Goal: Information Seeking & Learning: Learn about a topic

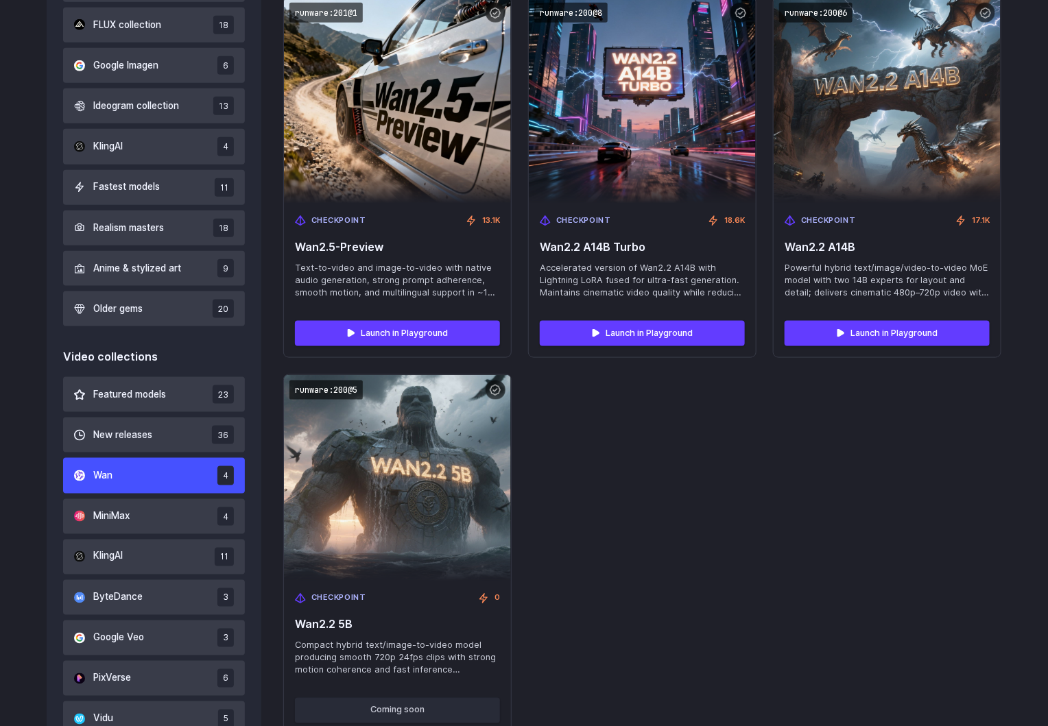
scroll to position [623, 0]
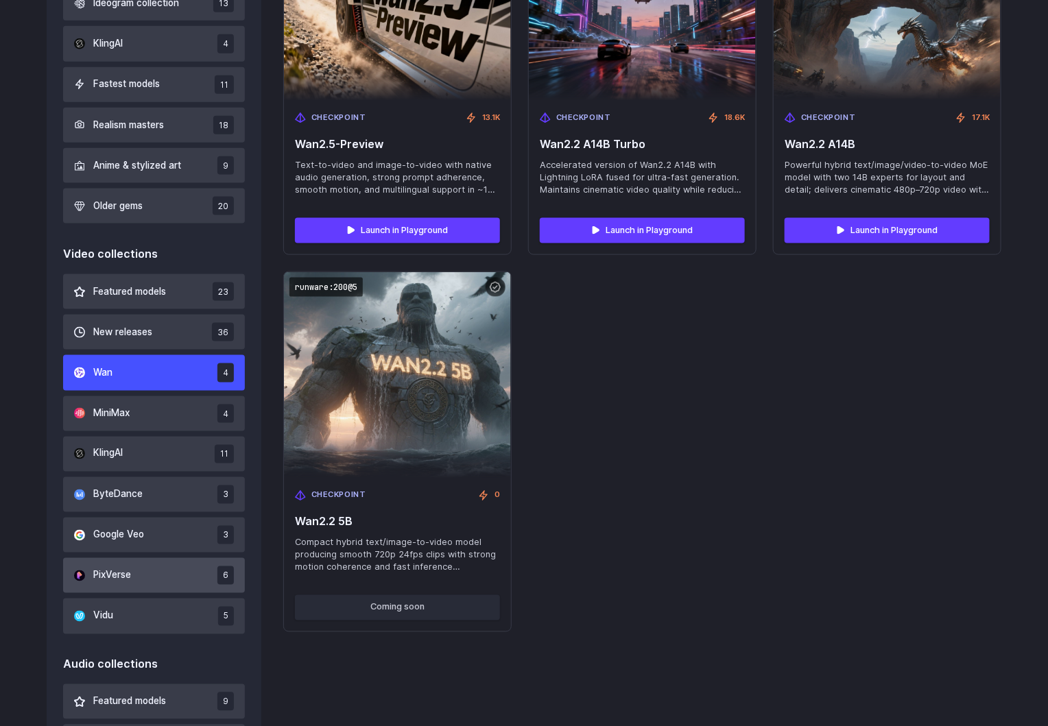
click at [154, 581] on button "PixVerse 6" at bounding box center [154, 575] width 182 height 35
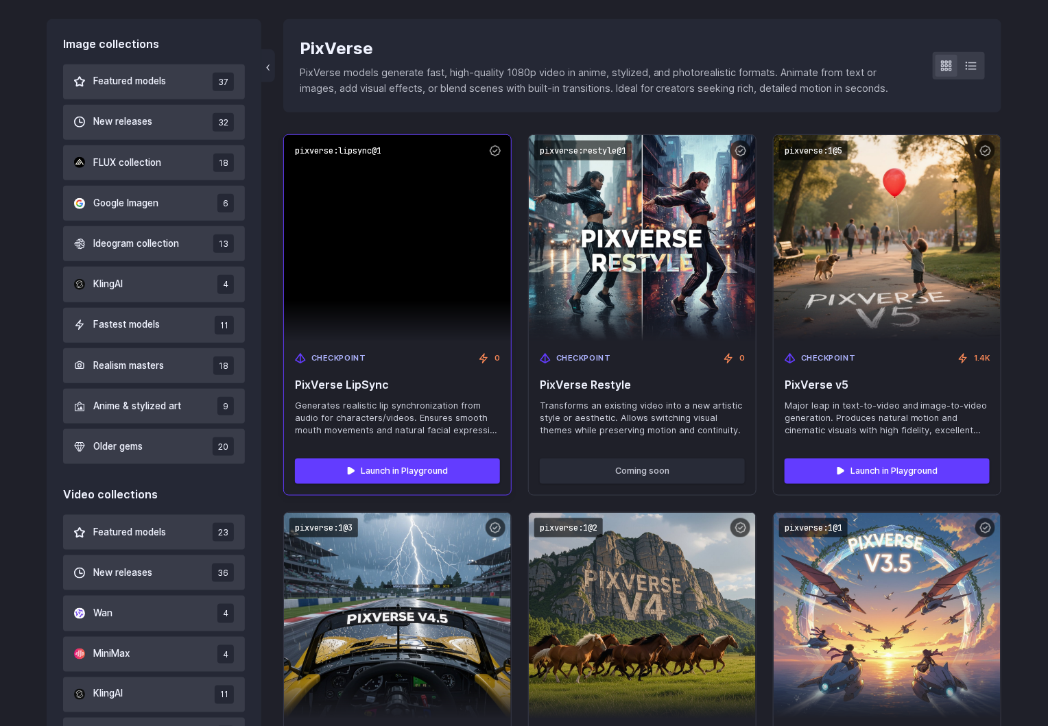
scroll to position [521, 0]
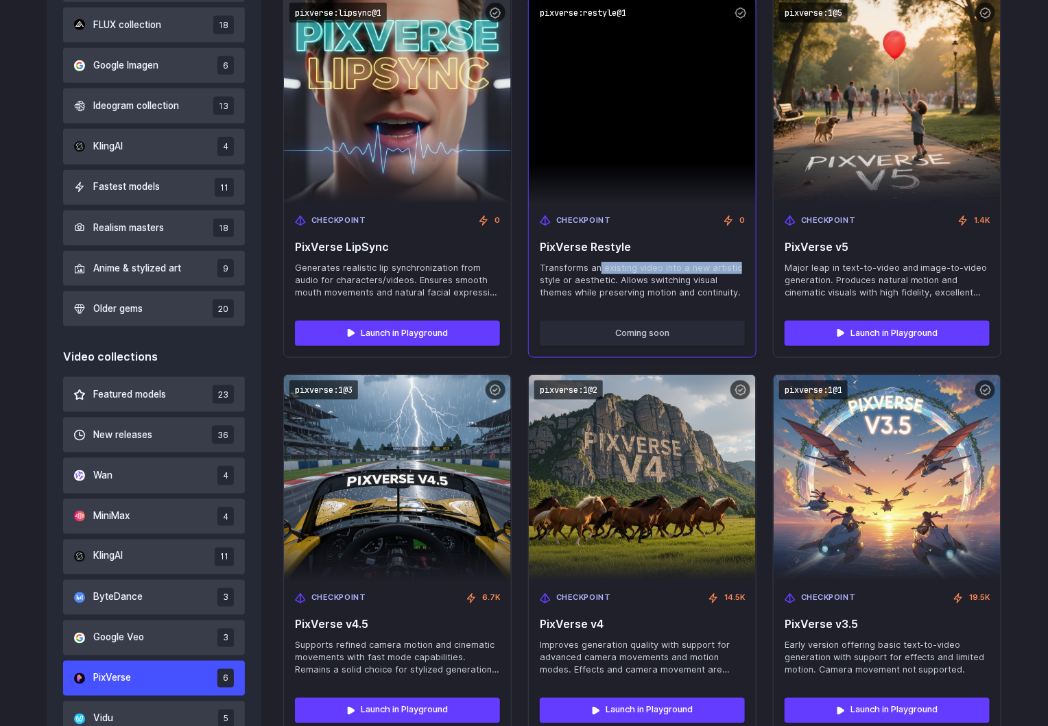
drag, startPoint x: 599, startPoint y: 263, endPoint x: 735, endPoint y: 265, distance: 135.1
click at [735, 265] on span "Transforms an existing video into a new artistic style or aesthetic. Allows swi…" at bounding box center [642, 280] width 205 height 37
click at [611, 266] on span "Transforms an existing video into a new artistic style or aesthetic. Allows swi…" at bounding box center [642, 280] width 205 height 37
drag, startPoint x: 601, startPoint y: 267, endPoint x: 610, endPoint y: 274, distance: 10.7
click at [610, 274] on span "Transforms an existing video into a new artistic style or aesthetic. Allows swi…" at bounding box center [642, 280] width 205 height 37
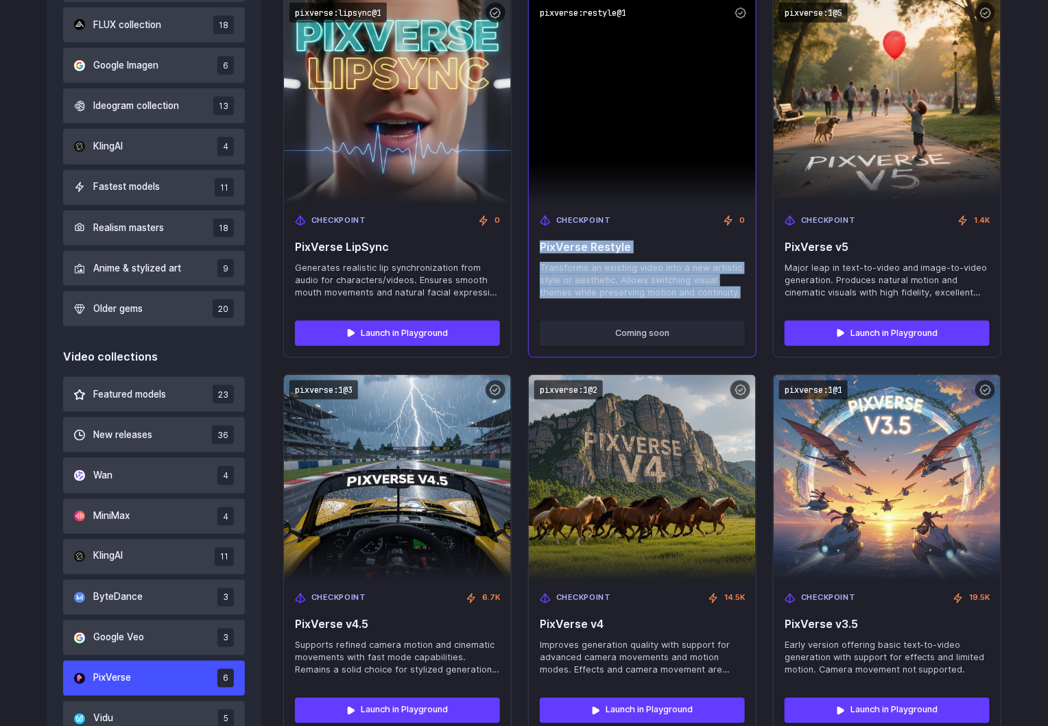
drag, startPoint x: 540, startPoint y: 247, endPoint x: 741, endPoint y: 292, distance: 206.0
click at [741, 292] on div "Checkpoint 0 PixVerse Restyle Transforms an existing video into a new artistic …" at bounding box center [642, 257] width 227 height 106
copy div "PixVerse Restyle Transforms an existing video into a new artistic style or aest…"
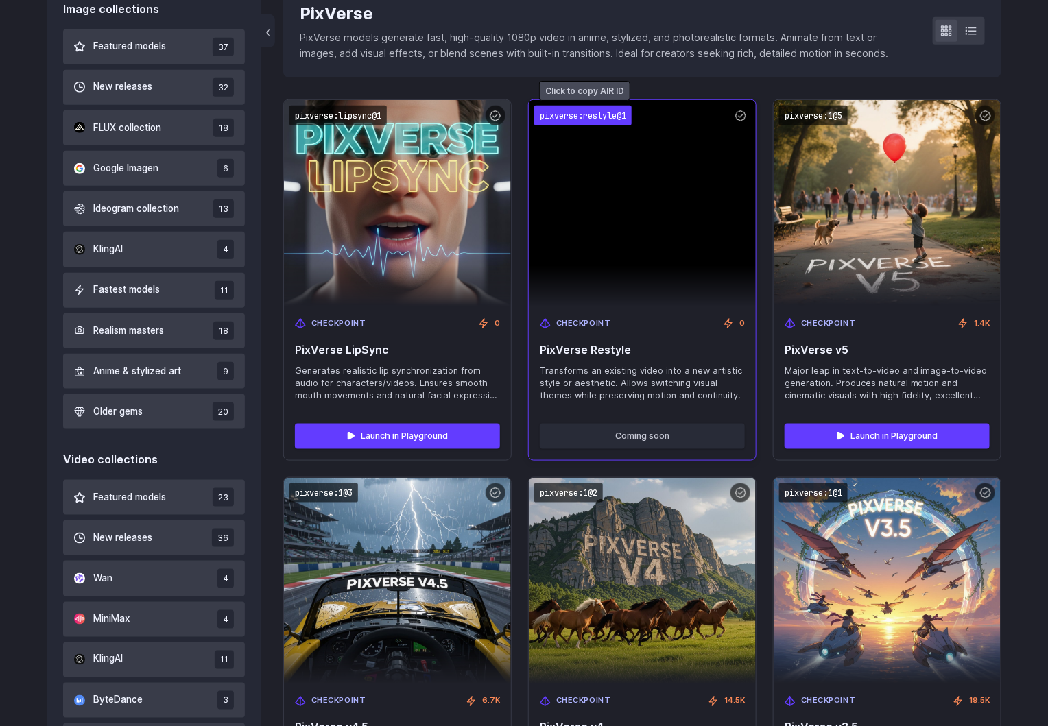
click at [569, 113] on code "pixverse:restyle@1" at bounding box center [582, 116] width 97 height 20
click at [546, 119] on code "pixverse:restyle@1" at bounding box center [582, 116] width 97 height 20
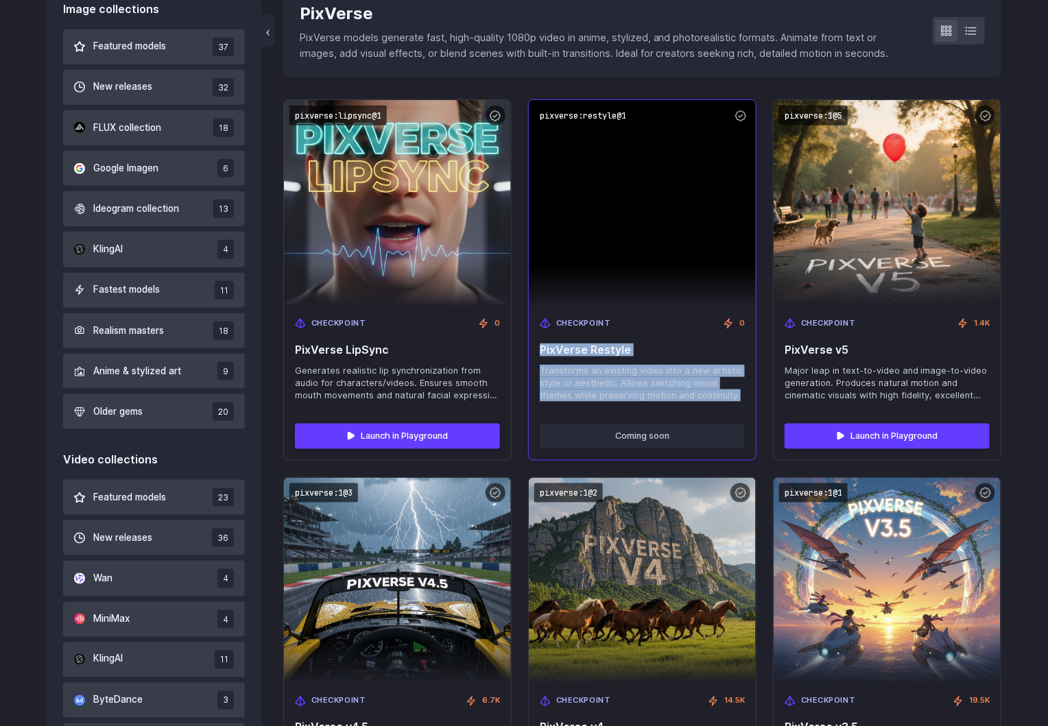
drag, startPoint x: 539, startPoint y: 344, endPoint x: 735, endPoint y: 397, distance: 203.1
click at [735, 397] on div "Checkpoint 0 PixVerse Restyle Transforms an existing video into a new artistic …" at bounding box center [642, 360] width 227 height 106
copy div "PixVerse Restyle Transforms an existing video into a new artistic style or aest…"
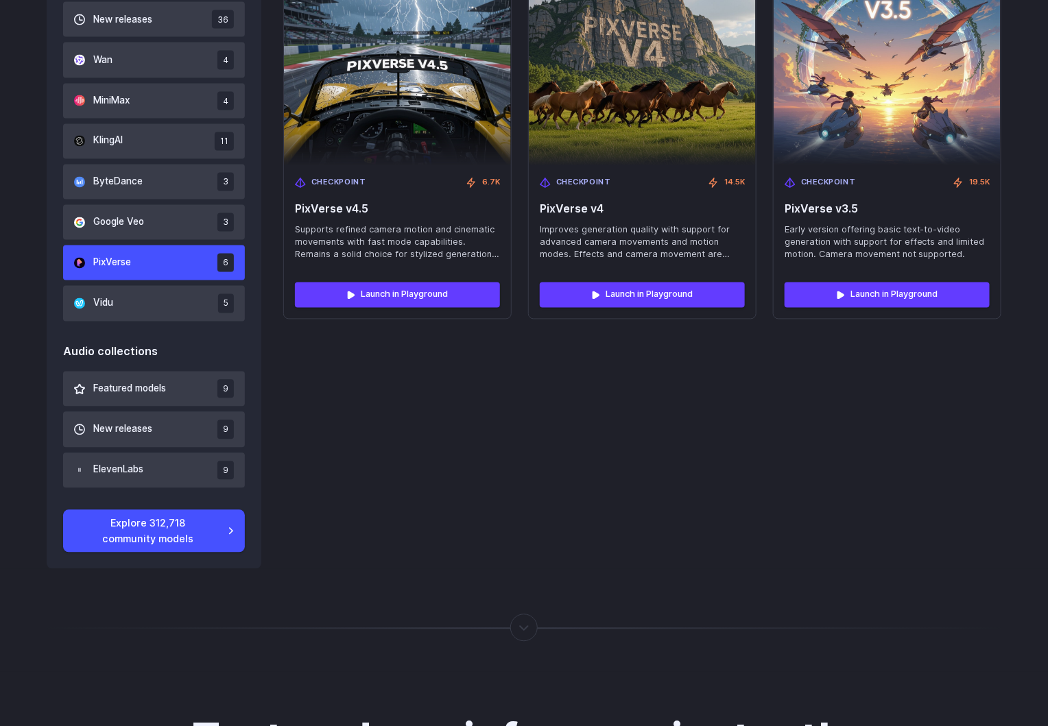
scroll to position [1002, 0]
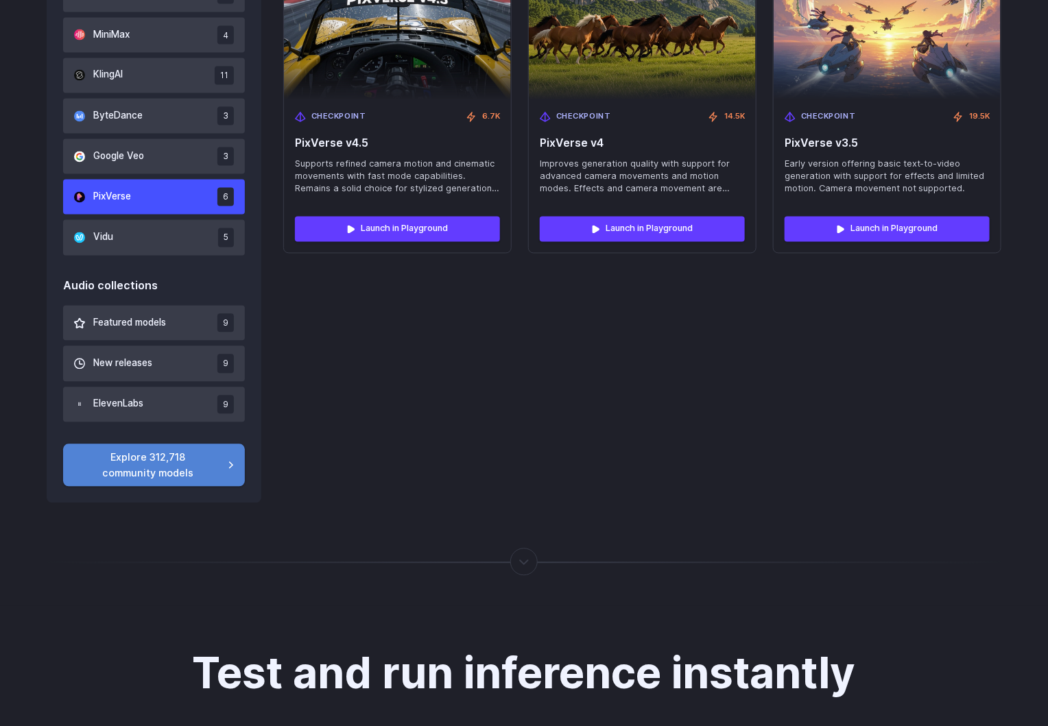
click at [221, 465] on link "Explore 312,718 community models" at bounding box center [154, 465] width 182 height 43
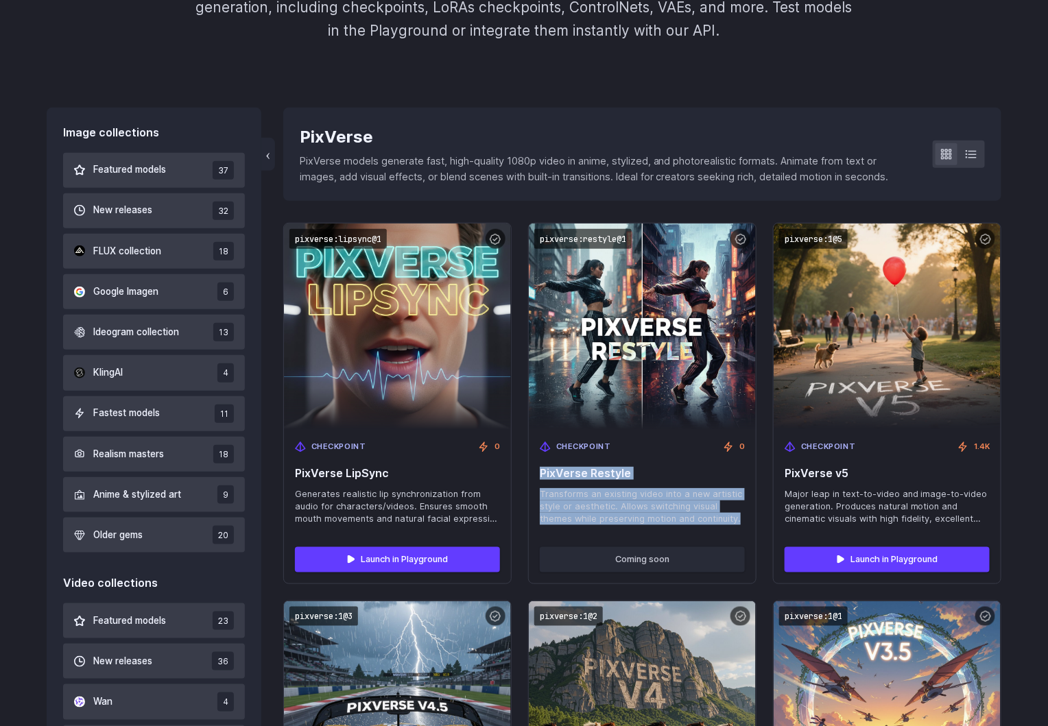
scroll to position [411, 0]
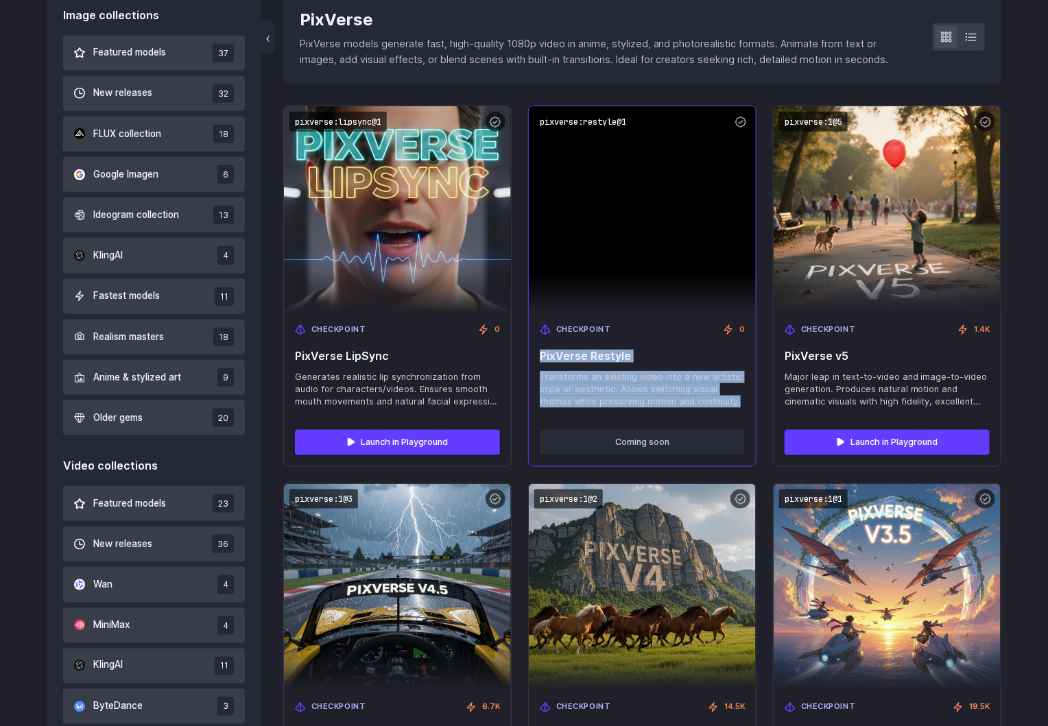
click at [688, 361] on span "PixVerse Restyle" at bounding box center [642, 356] width 205 height 13
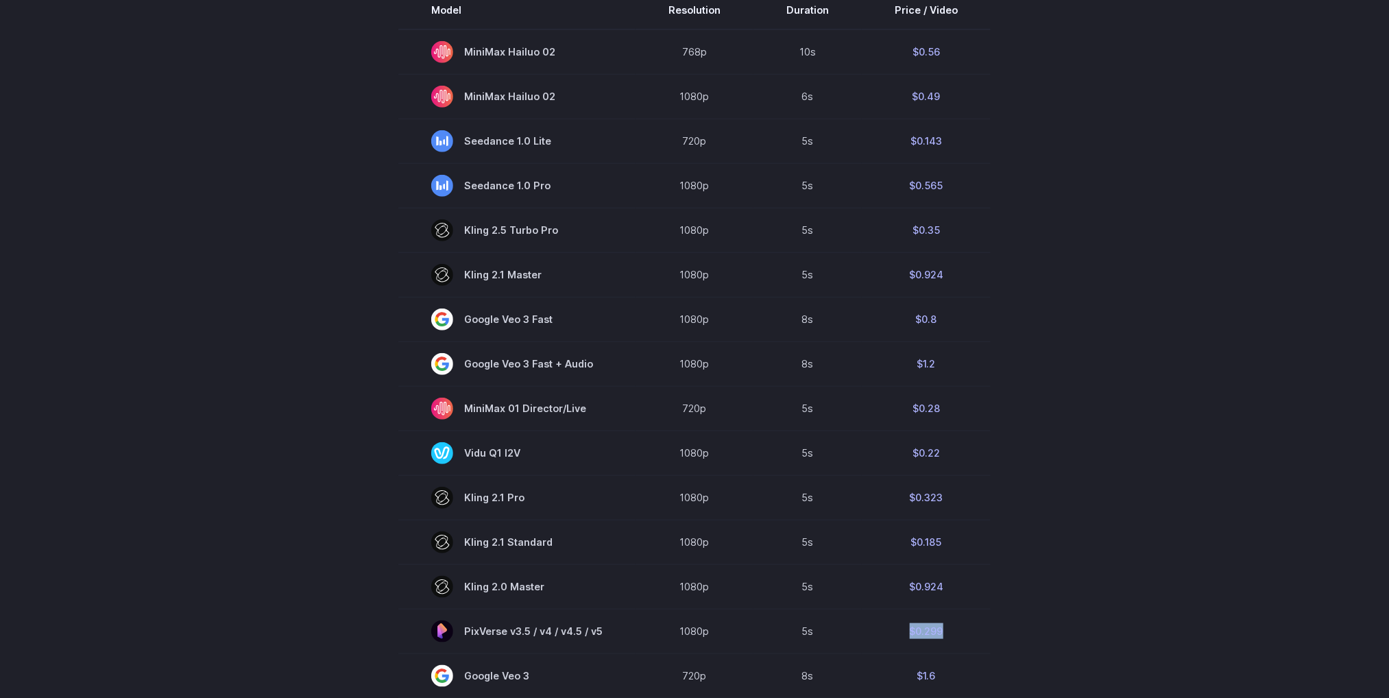
scroll to position [411, 0]
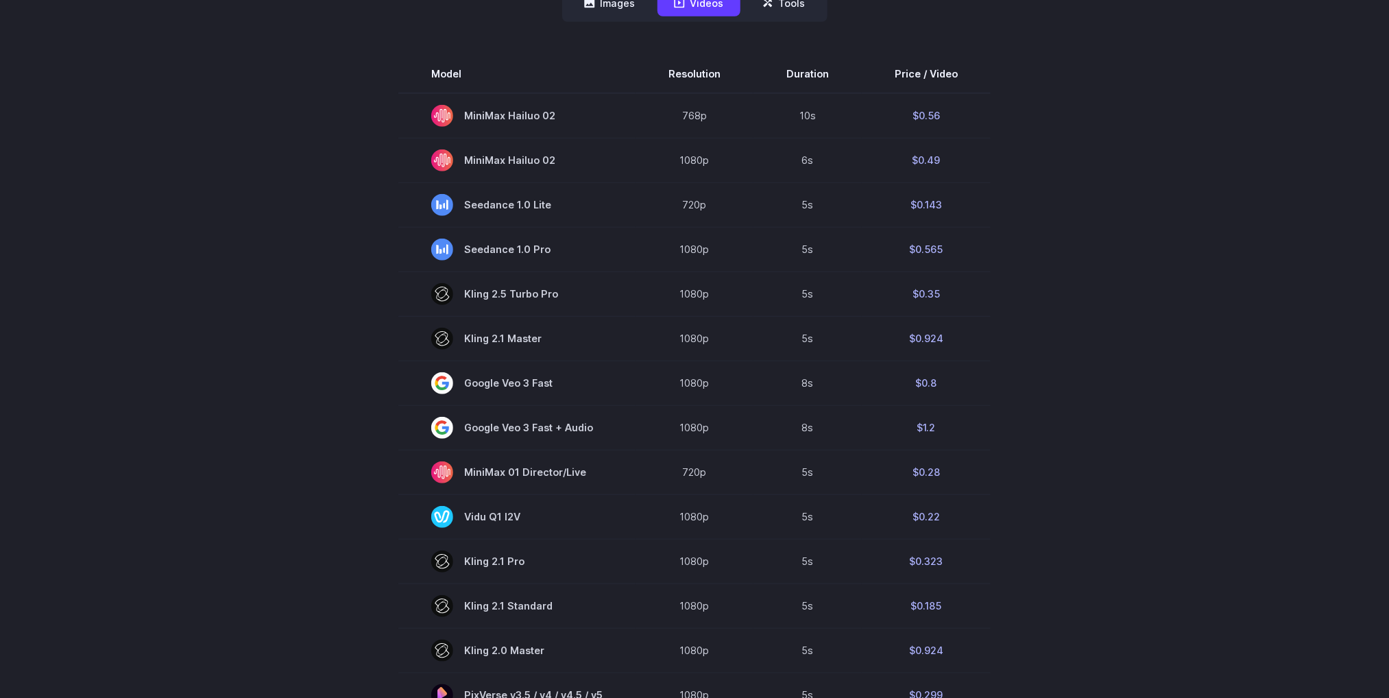
click at [1224, 222] on div "Pricing based on what you use Exact pricing depends on your setup. Use the Play…" at bounding box center [694, 410] width 1389 height 1491
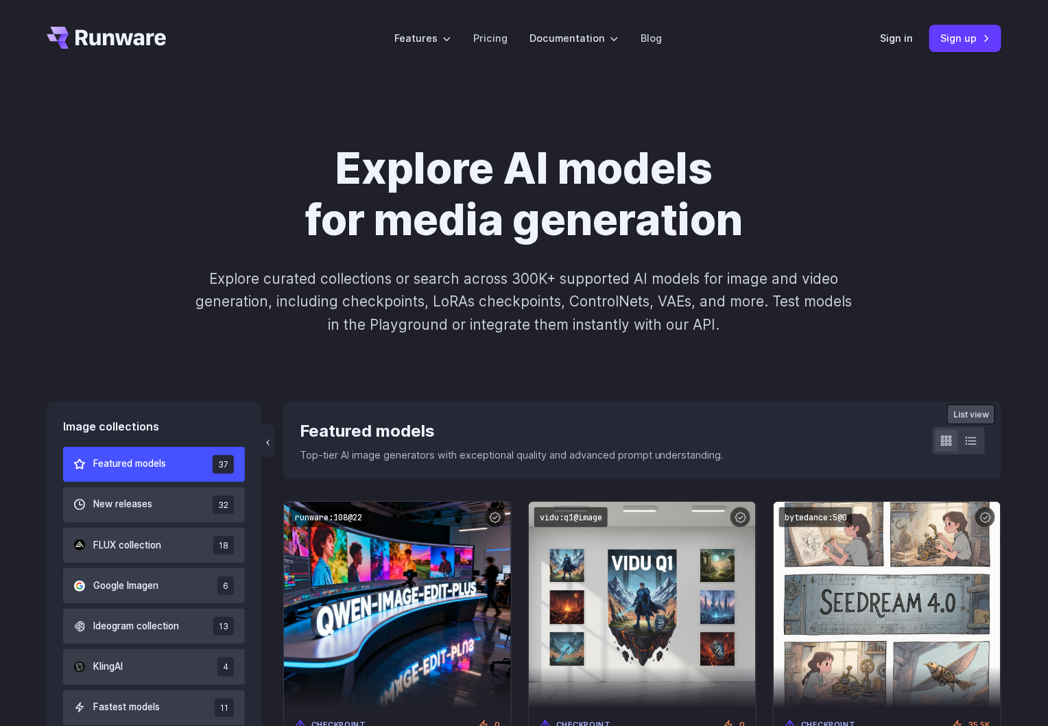
click at [979, 441] on button at bounding box center [971, 441] width 22 height 22
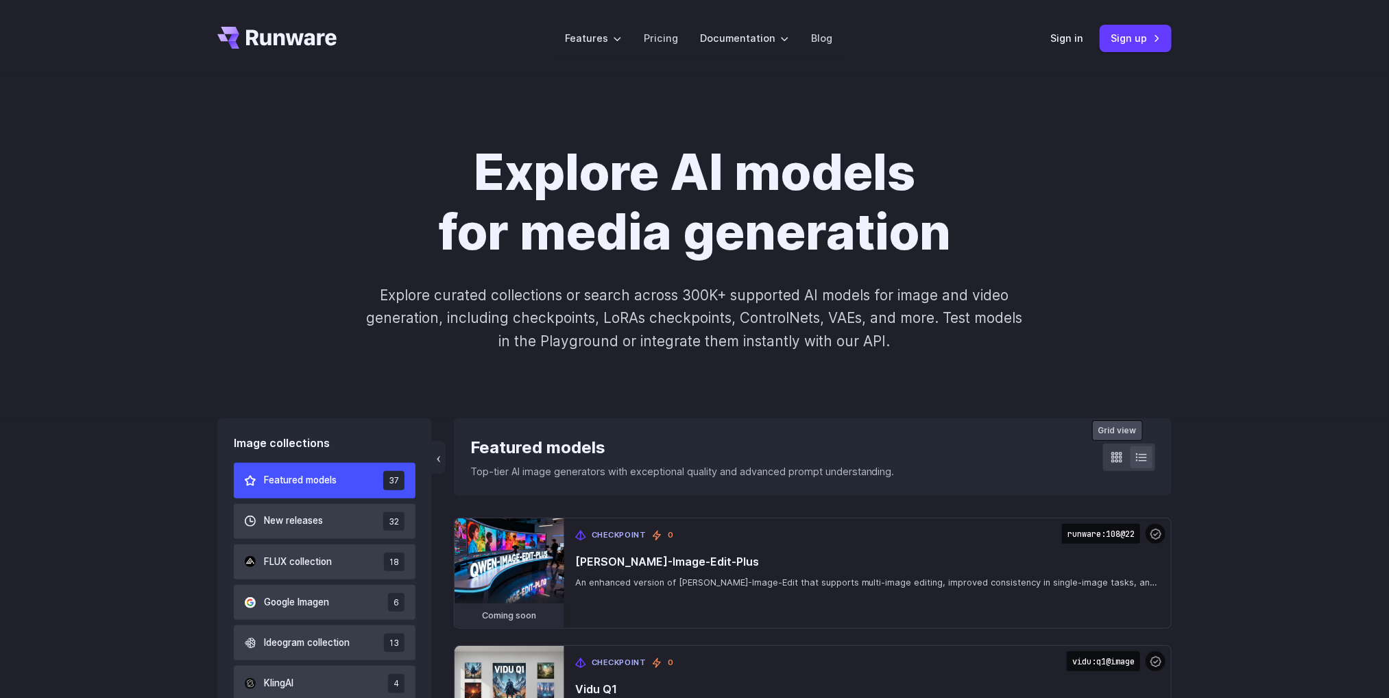
click at [1047, 457] on icon at bounding box center [1117, 457] width 11 height 10
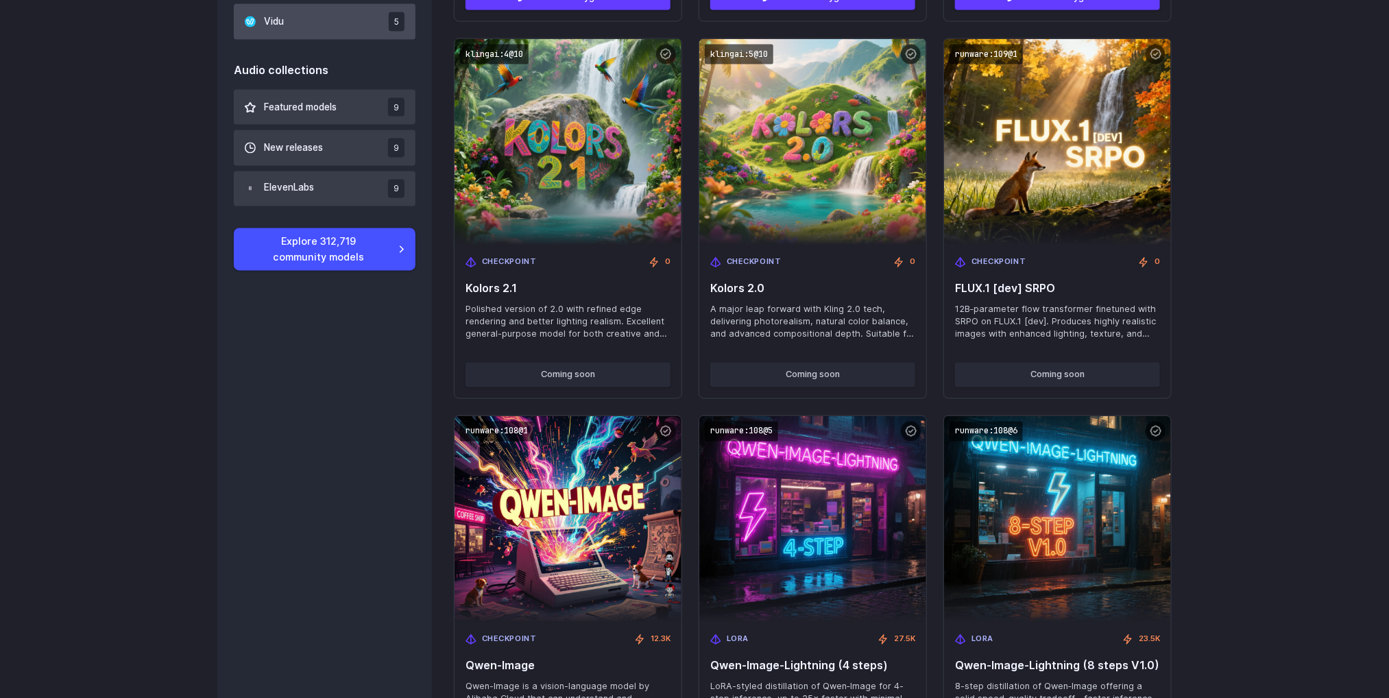
scroll to position [1749, 0]
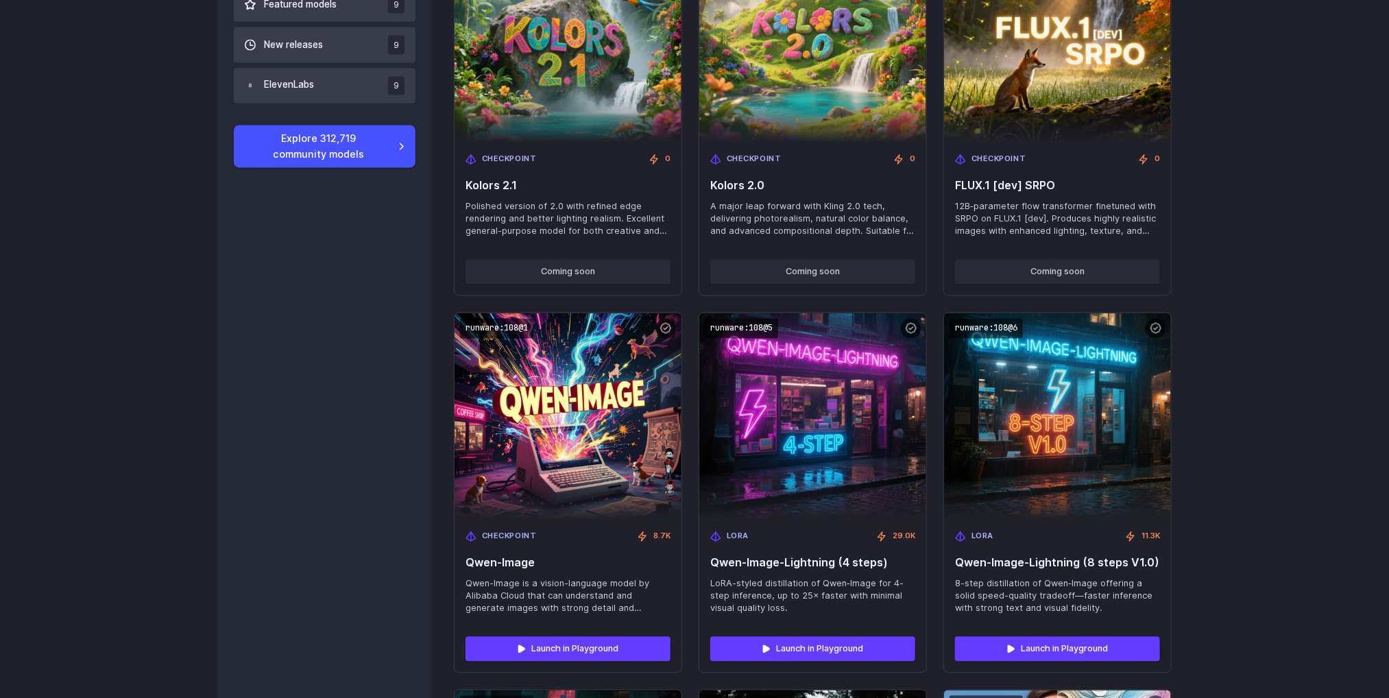
scroll to position [1132, 0]
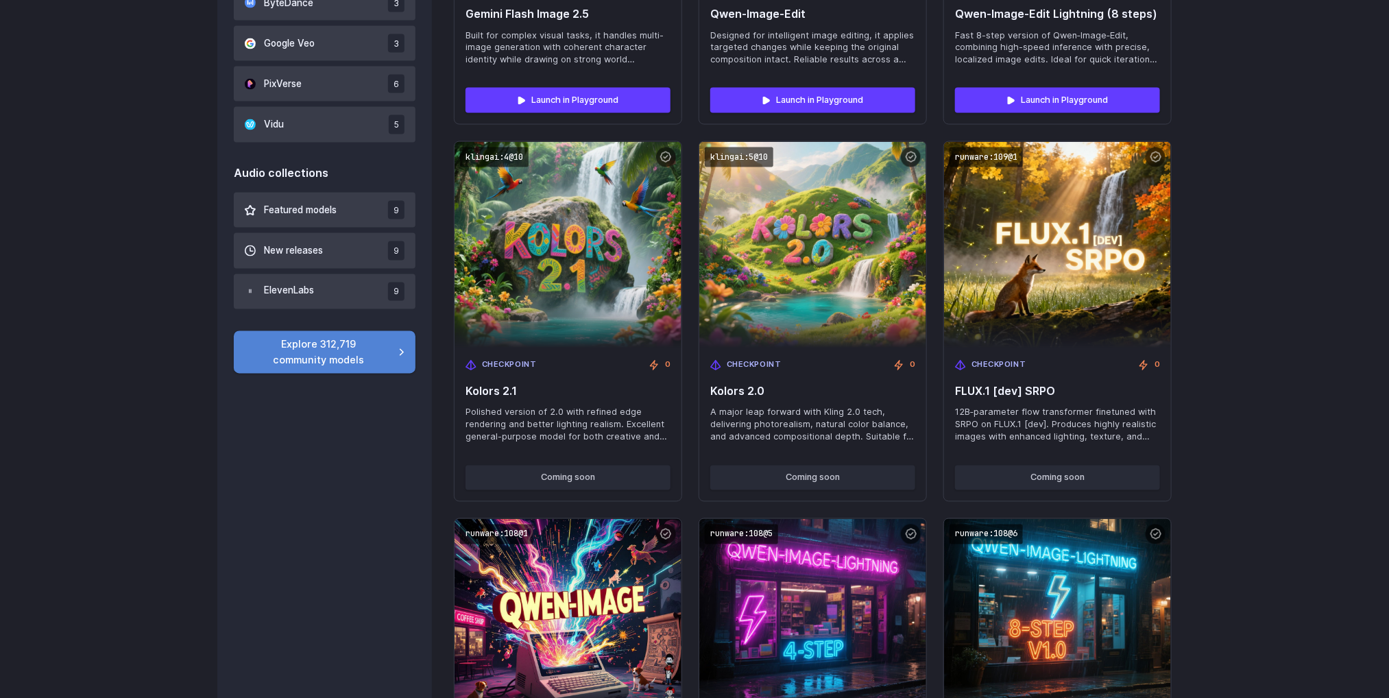
click at [396, 342] on link "Explore 312,719 community models" at bounding box center [325, 352] width 182 height 43
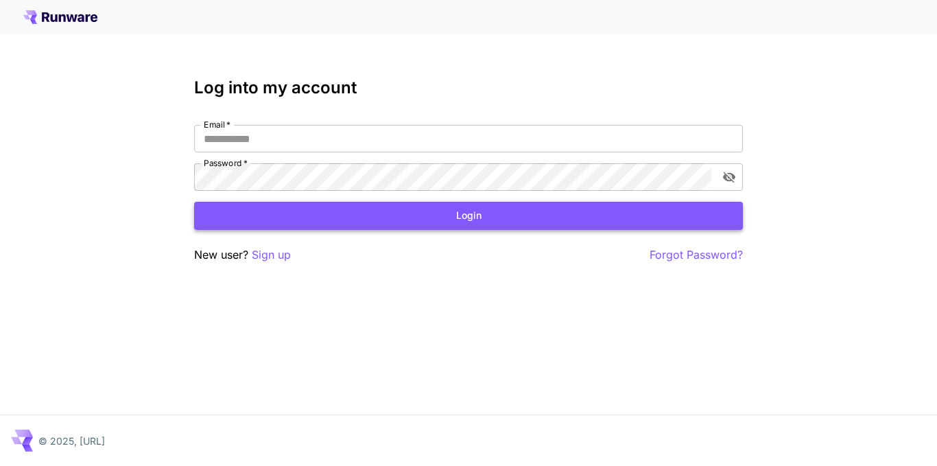
type input "**********"
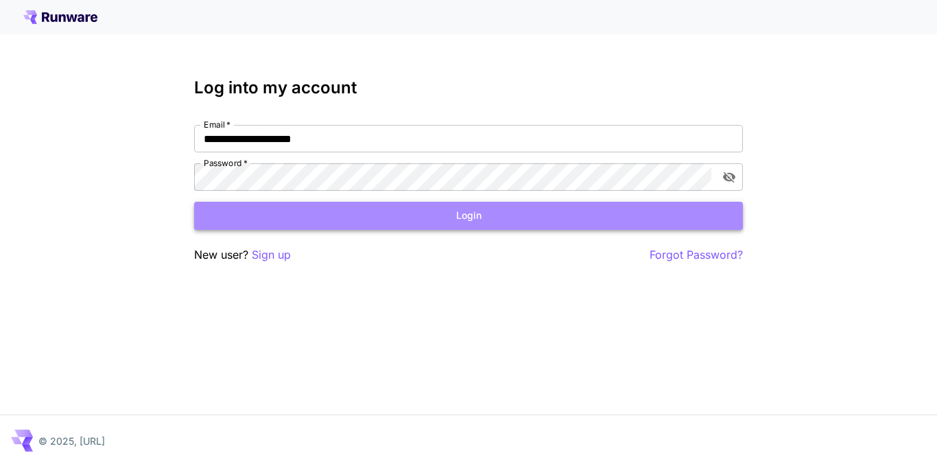
click at [314, 220] on button "Login" at bounding box center [468, 216] width 549 height 28
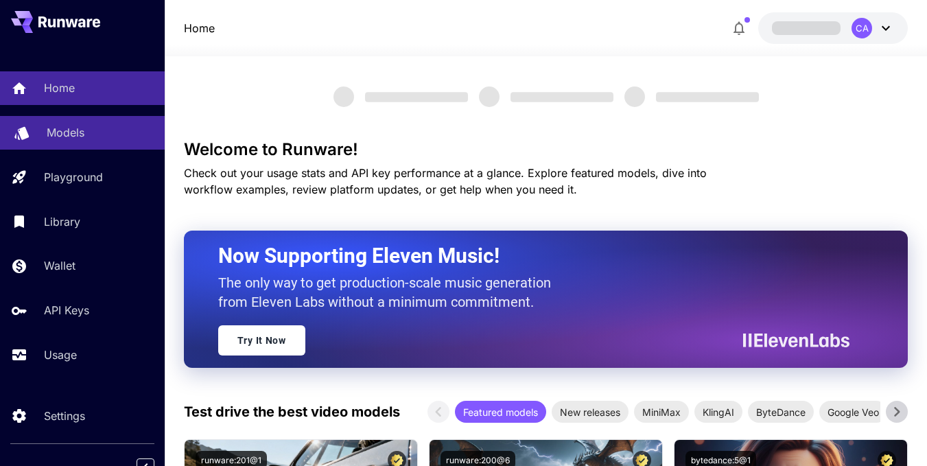
click at [61, 136] on p "Models" at bounding box center [66, 132] width 38 height 16
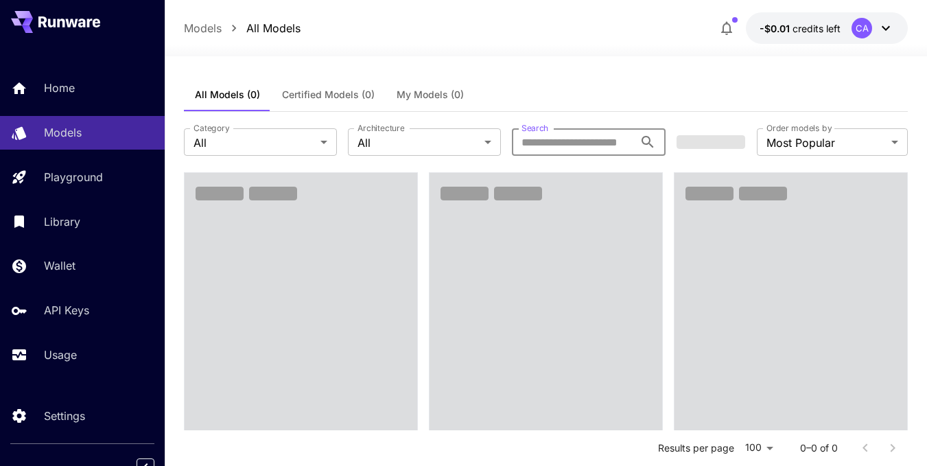
click at [579, 145] on input "Search" at bounding box center [572, 141] width 121 height 27
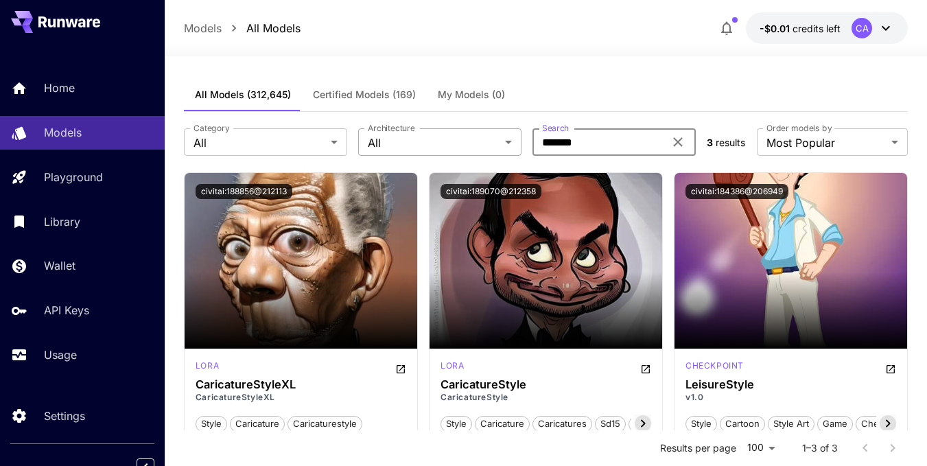
type input "*******"
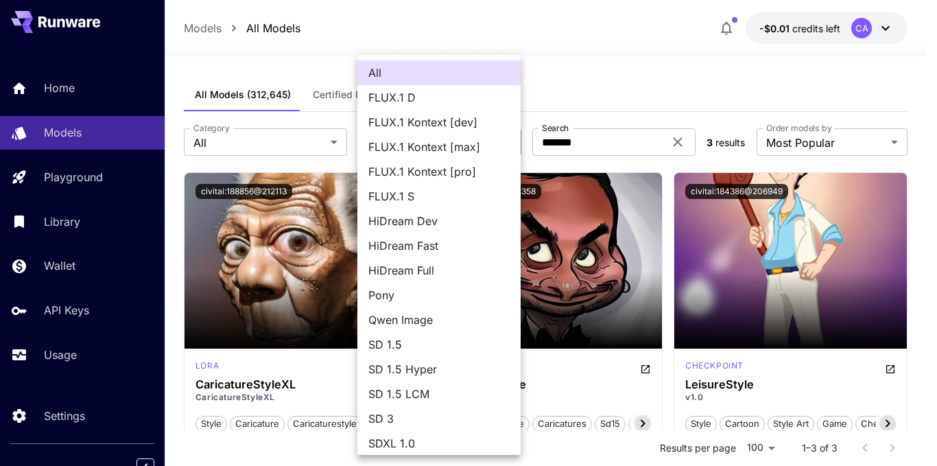
click at [380, 150] on body "**********" at bounding box center [468, 357] width 937 height 715
click at [300, 143] on div at bounding box center [468, 233] width 937 height 466
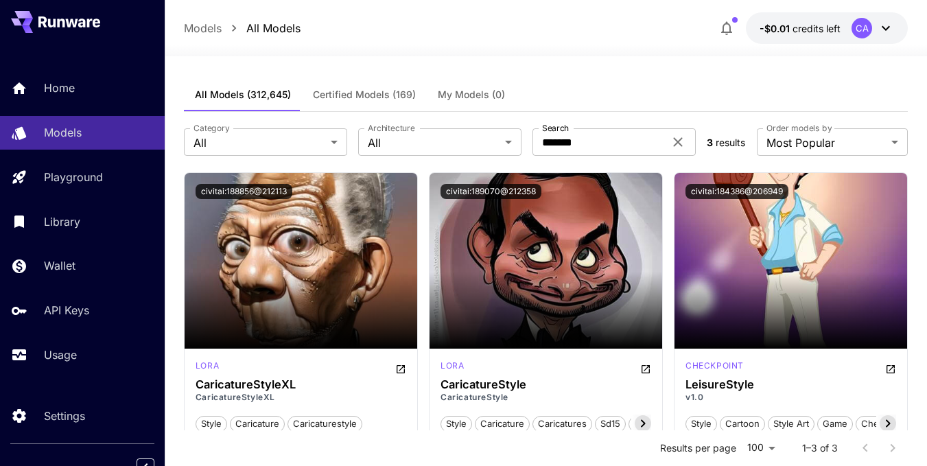
click at [300, 143] on div "All FLUX.1 D FLUX.1 Kontext [dev] FLUX.1 Kontext [max] FLUX.1 Kontext [pro] FLU…" at bounding box center [463, 233] width 927 height 466
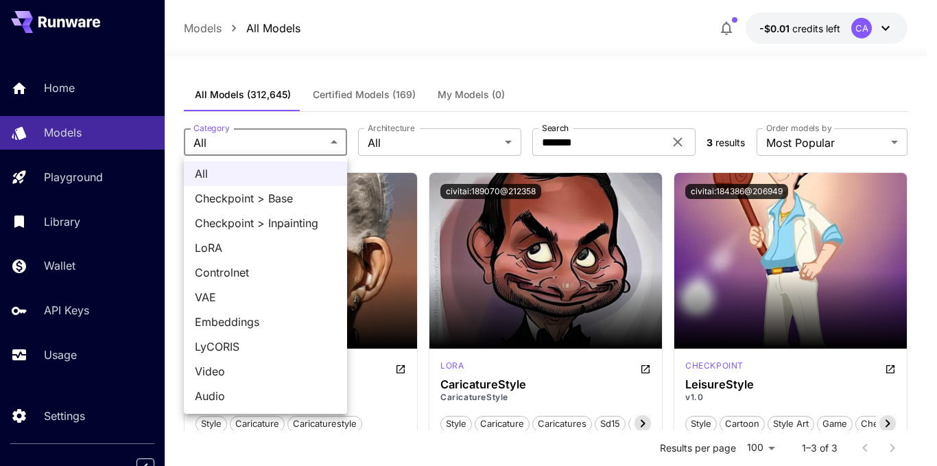
click at [300, 143] on body "**********" at bounding box center [468, 357] width 937 height 715
click at [263, 372] on span "Video" at bounding box center [265, 371] width 141 height 16
type input "*****"
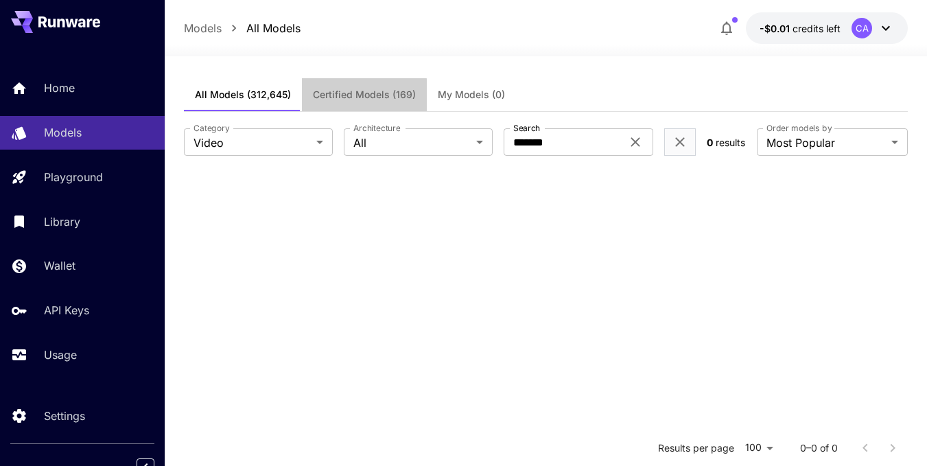
click at [342, 99] on span "Certified Models (169)" at bounding box center [364, 94] width 103 height 12
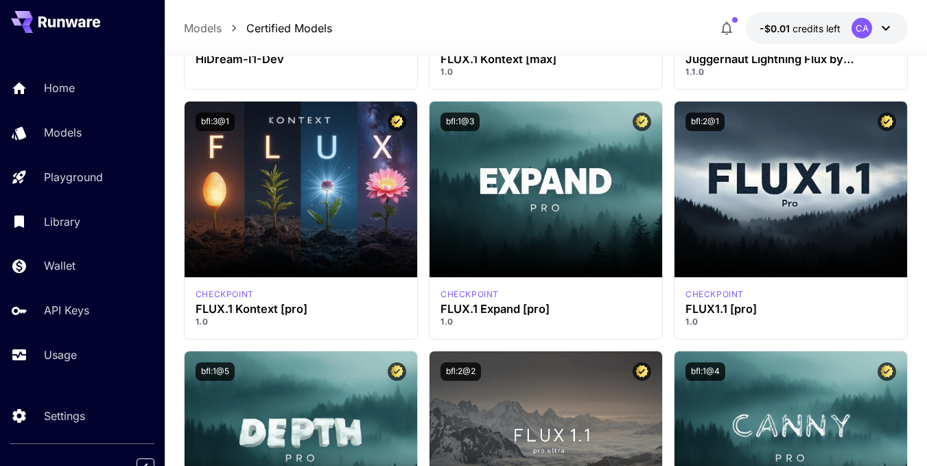
scroll to position [686, 0]
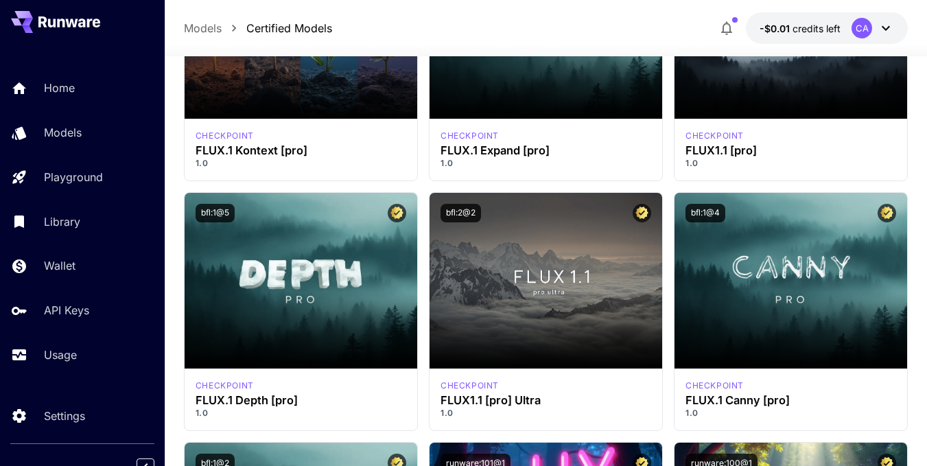
click at [750, 10] on div "Models Certified Models -$0.01 credits left CA" at bounding box center [546, 28] width 762 height 56
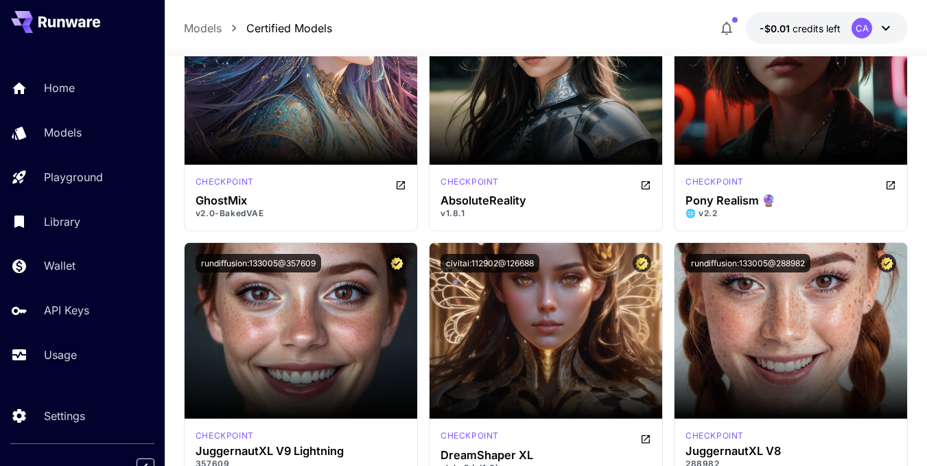
scroll to position [2263, 0]
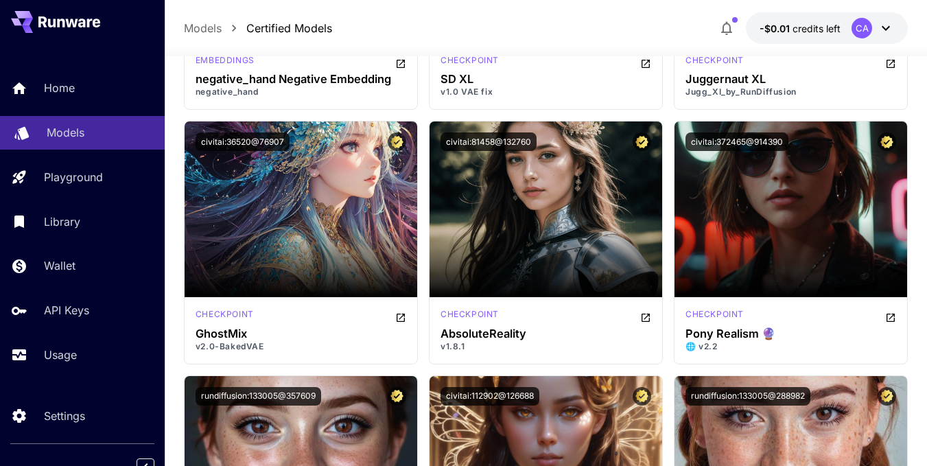
click at [99, 140] on div "Models" at bounding box center [100, 132] width 107 height 16
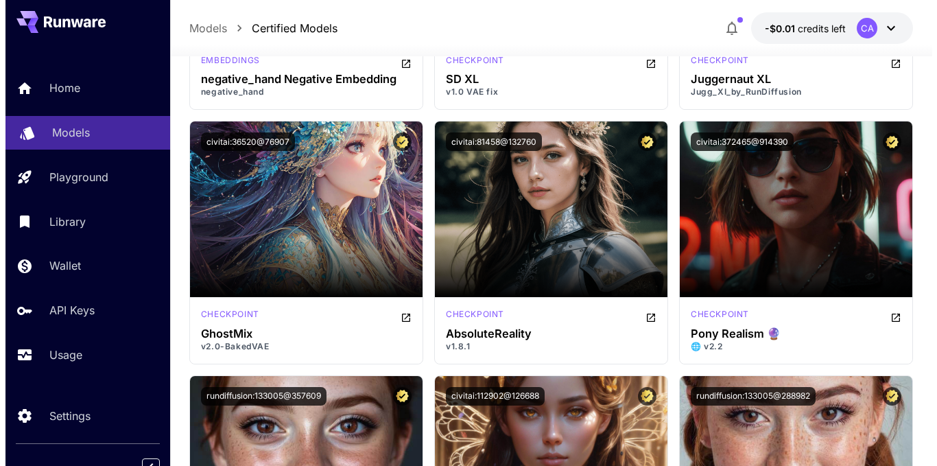
scroll to position [268, 0]
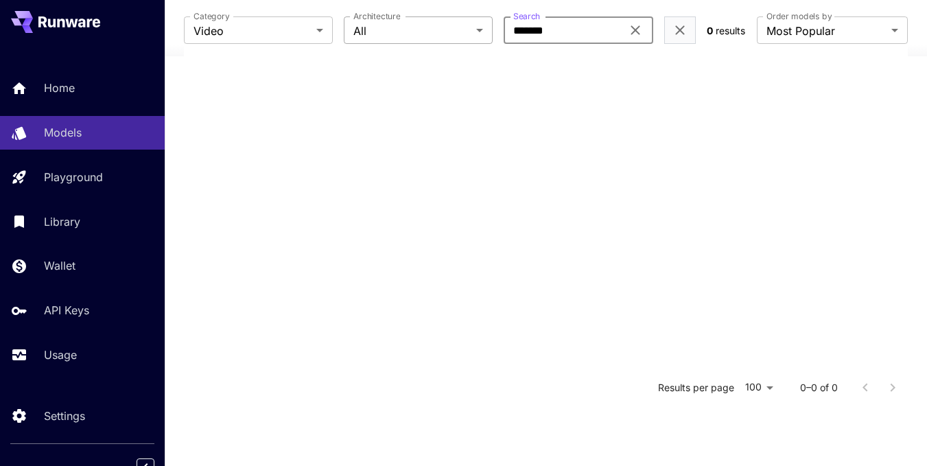
drag, startPoint x: 573, startPoint y: 34, endPoint x: 490, endPoint y: 38, distance: 82.4
click at [490, 38] on div "Category Video ***** Category Architecture All *** Architecture Search ******* …" at bounding box center [440, 29] width 512 height 27
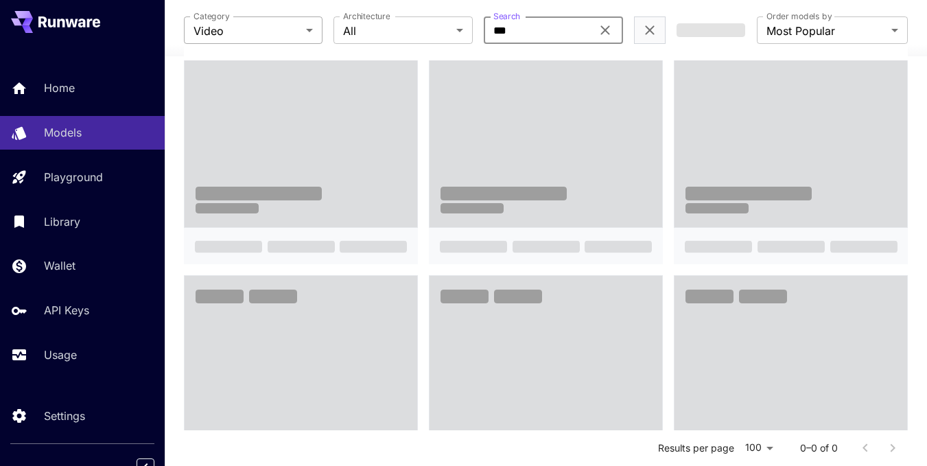
type input "***"
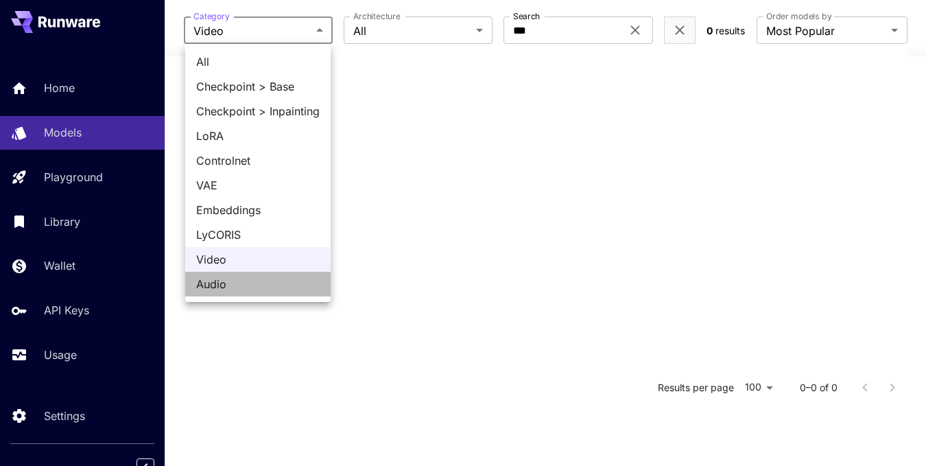
click at [253, 280] on span "Audio" at bounding box center [257, 284] width 123 height 16
type input "*****"
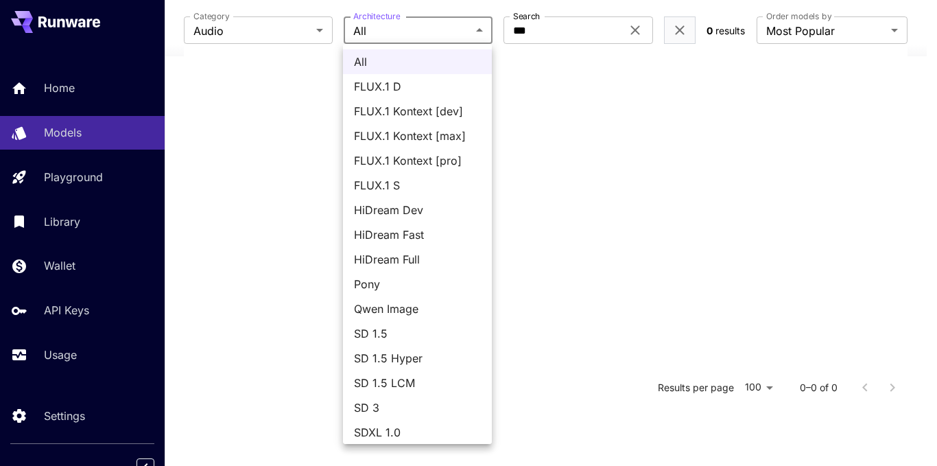
click at [399, 36] on body "**********" at bounding box center [468, 89] width 937 height 715
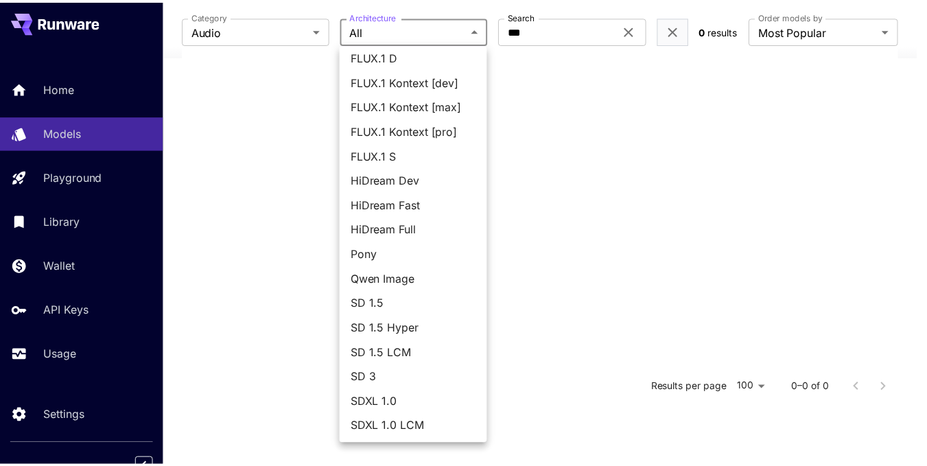
scroll to position [0, 0]
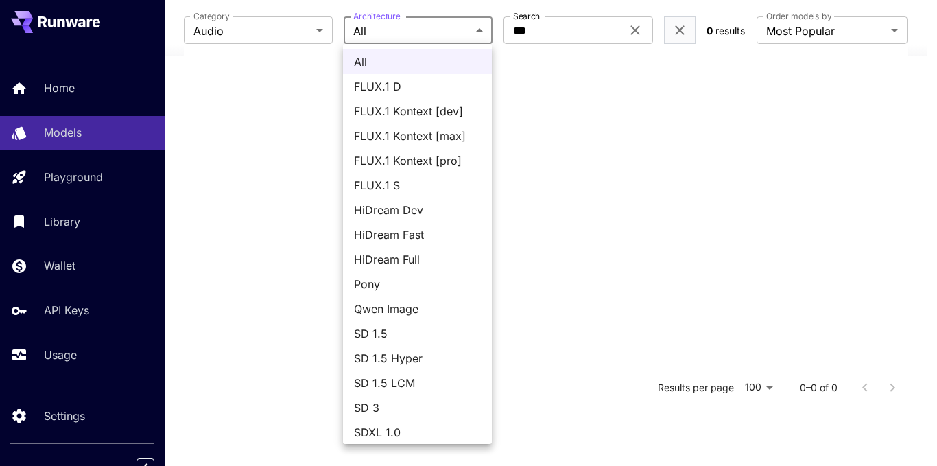
drag, startPoint x: 712, startPoint y: 109, endPoint x: 747, endPoint y: 89, distance: 40.2
click at [717, 106] on div at bounding box center [468, 233] width 937 height 466
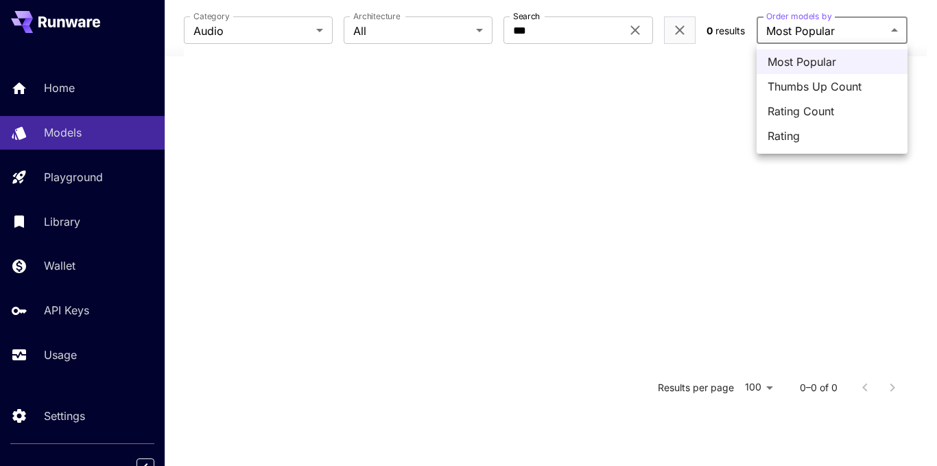
click at [814, 36] on body "**********" at bounding box center [468, 89] width 937 height 715
click at [833, 139] on span "Rating" at bounding box center [831, 136] width 129 height 16
type input "******"
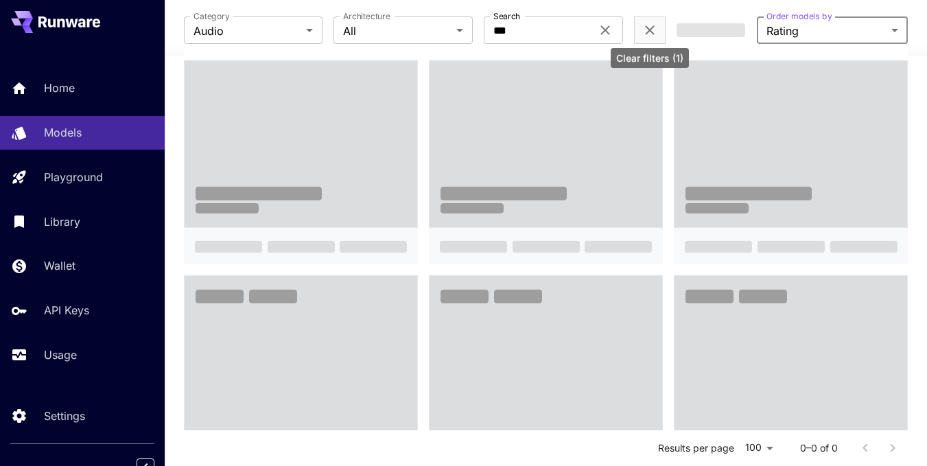
click at [645, 32] on icon "Clear filters (1)" at bounding box center [649, 30] width 16 height 16
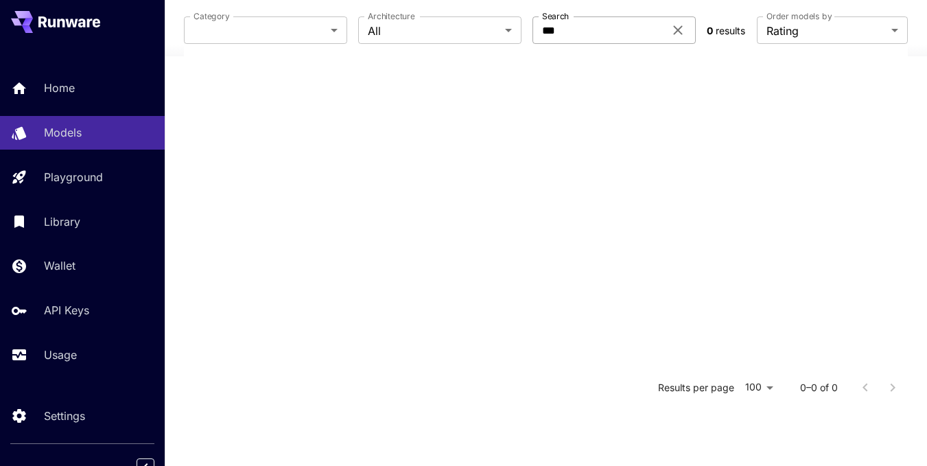
click at [672, 32] on section "Category ​ Category Architecture All *** Architecture Search *** Search 0 resul…" at bounding box center [546, 29] width 724 height 27
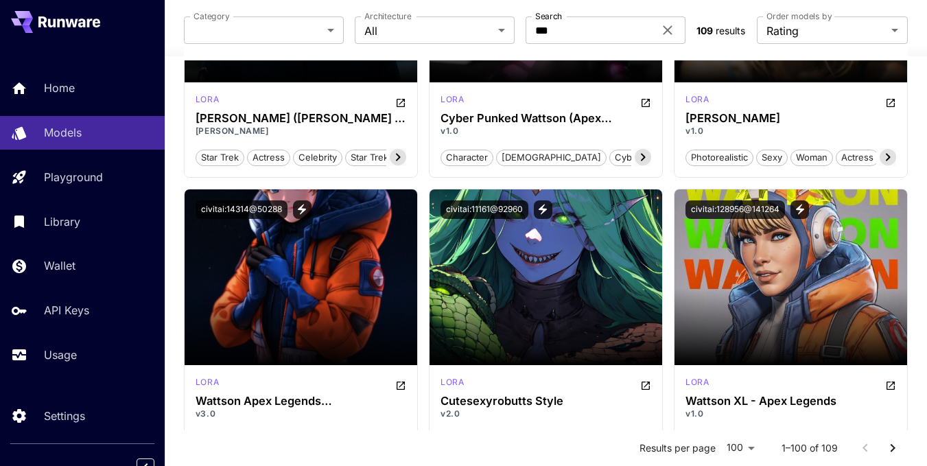
scroll to position [137, 0]
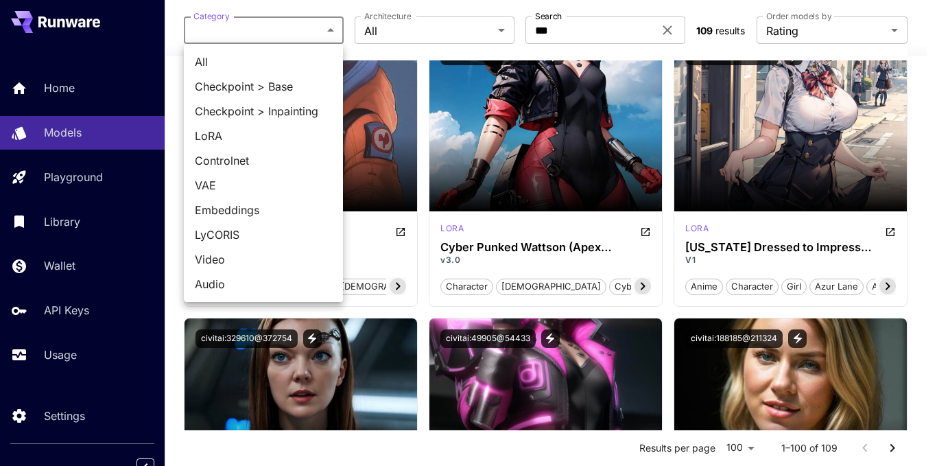
click at [267, 287] on span "Audio" at bounding box center [263, 284] width 137 height 16
type input "*****"
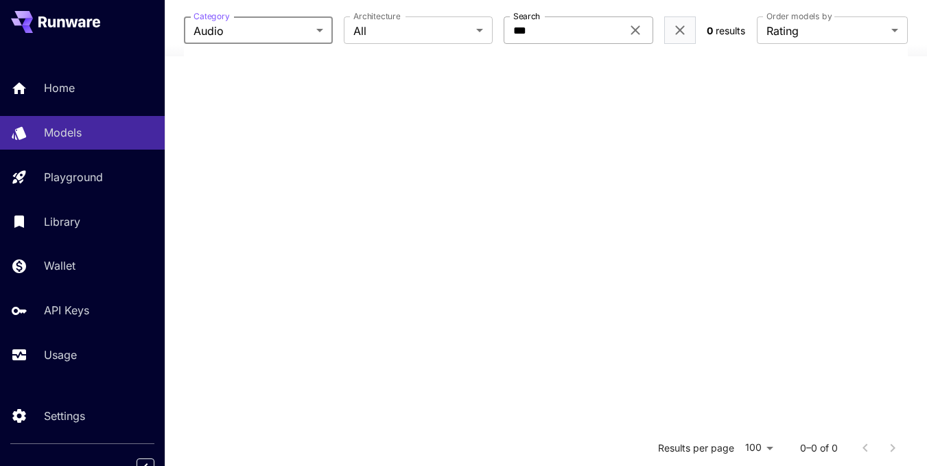
click at [632, 26] on icon at bounding box center [635, 30] width 16 height 16
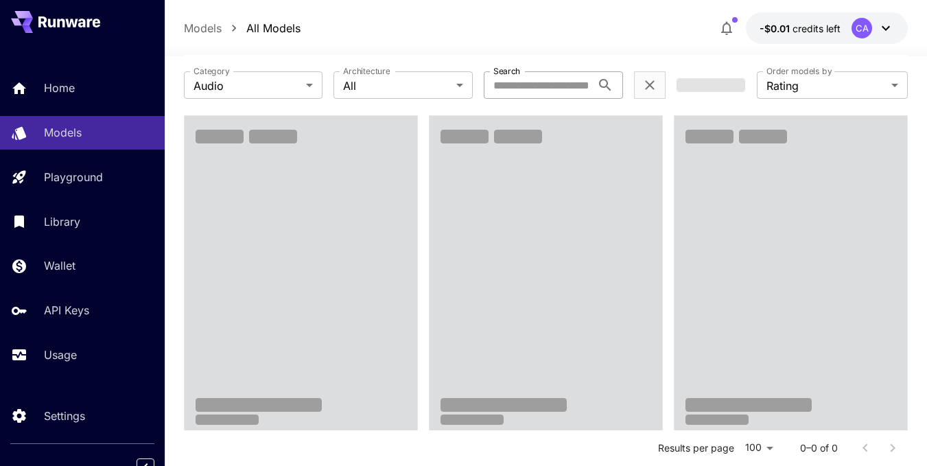
scroll to position [0, 0]
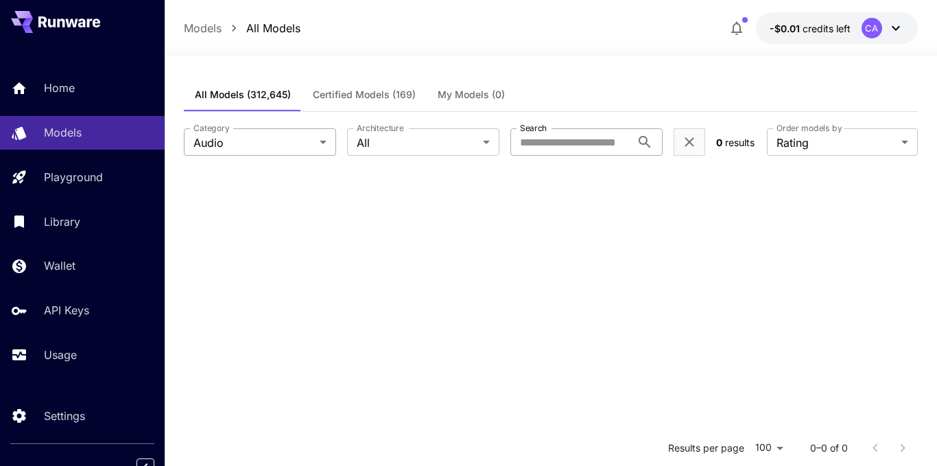
click at [265, 138] on body "Home Models Playground Library Wallet API Keys Usage Settings Models All Models…" at bounding box center [468, 357] width 937 height 715
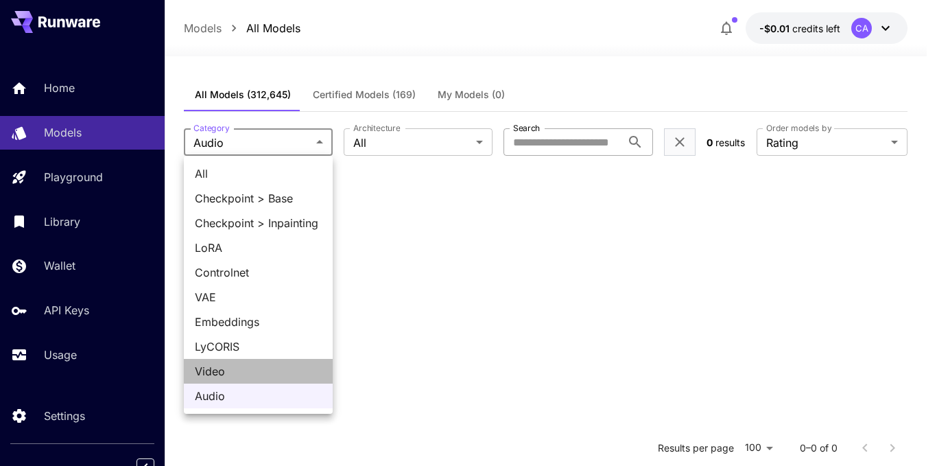
click at [241, 364] on span "Video" at bounding box center [258, 371] width 127 height 16
type input "*****"
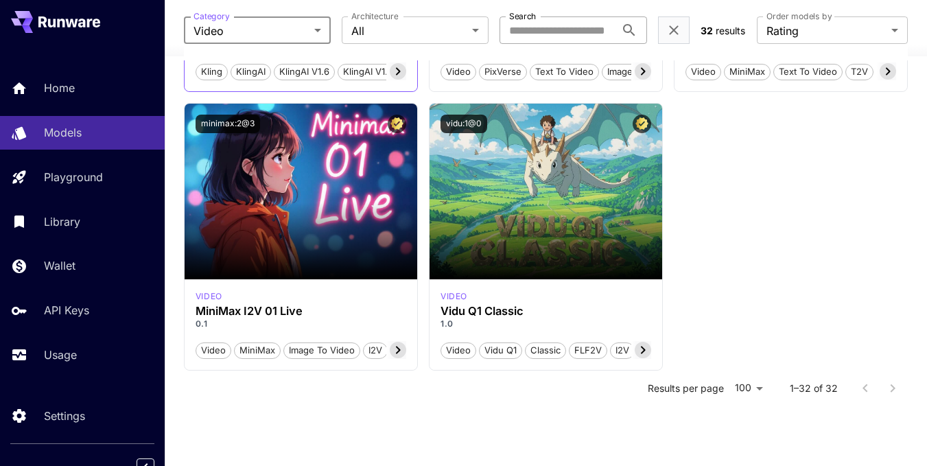
scroll to position [2854, 0]
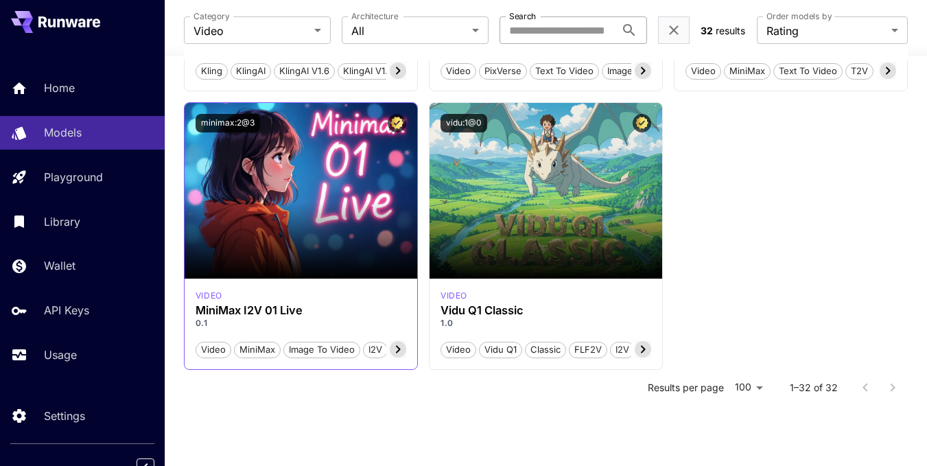
click at [400, 350] on icon at bounding box center [398, 349] width 16 height 16
click at [399, 350] on span "Partner" at bounding box center [385, 350] width 40 height 14
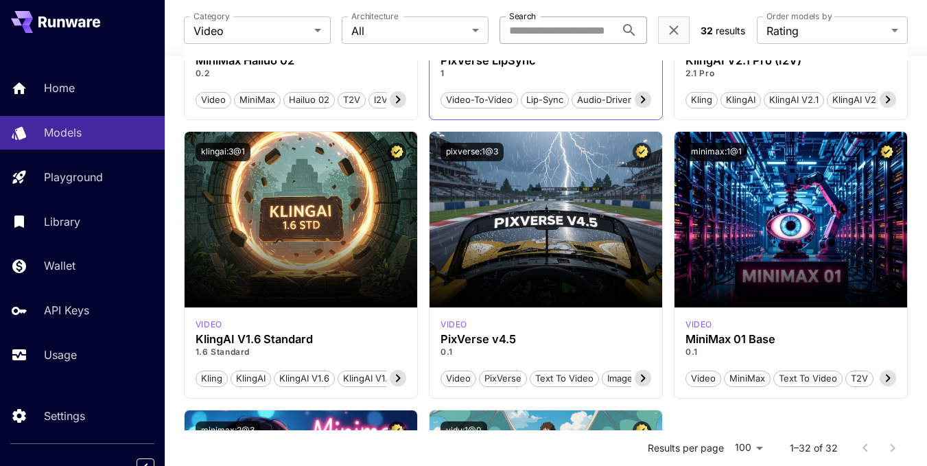
scroll to position [2374, 0]
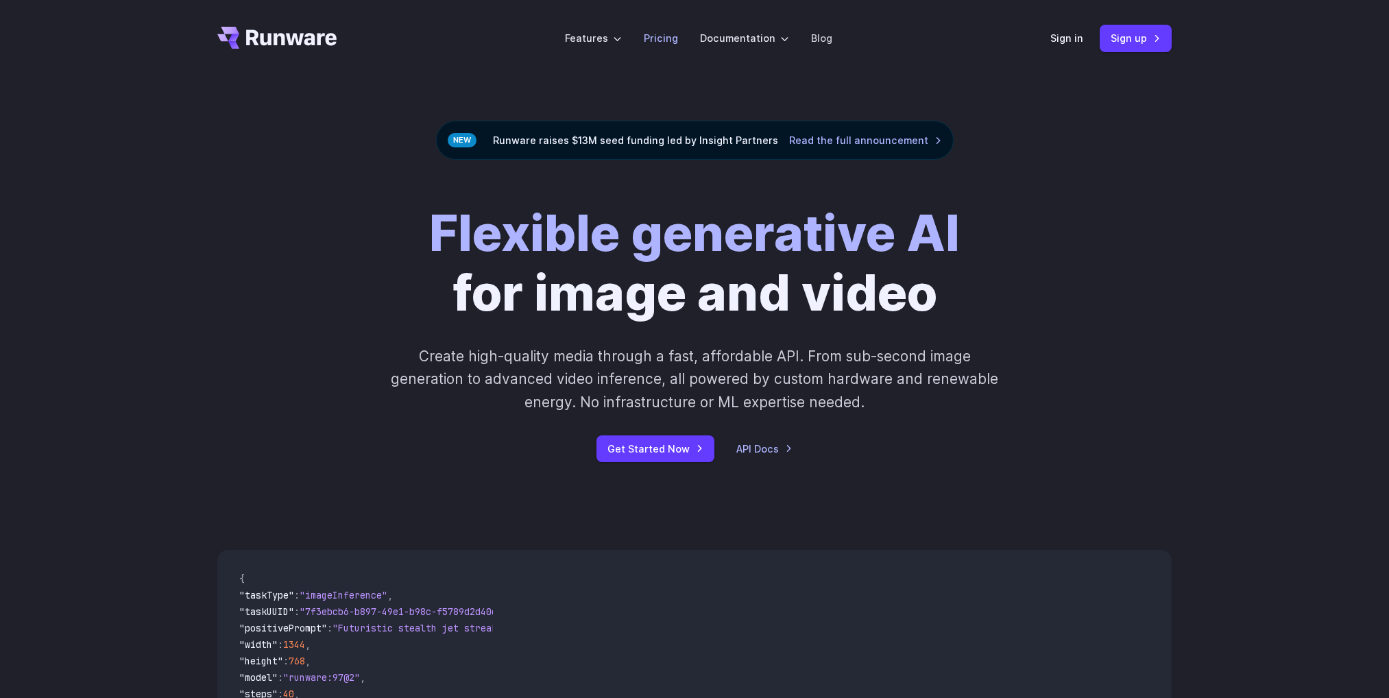
click at [677, 36] on link "Pricing" at bounding box center [661, 38] width 34 height 16
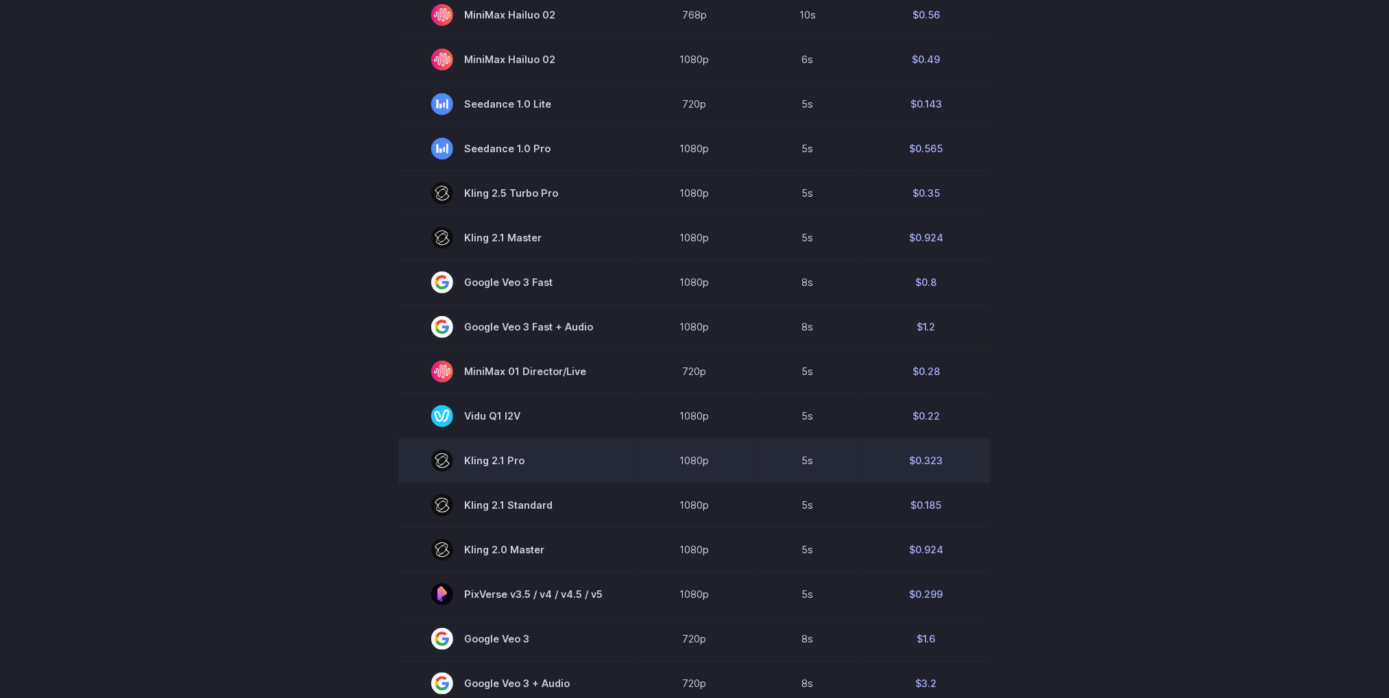
scroll to position [514, 0]
